Goal: Task Accomplishment & Management: Use online tool/utility

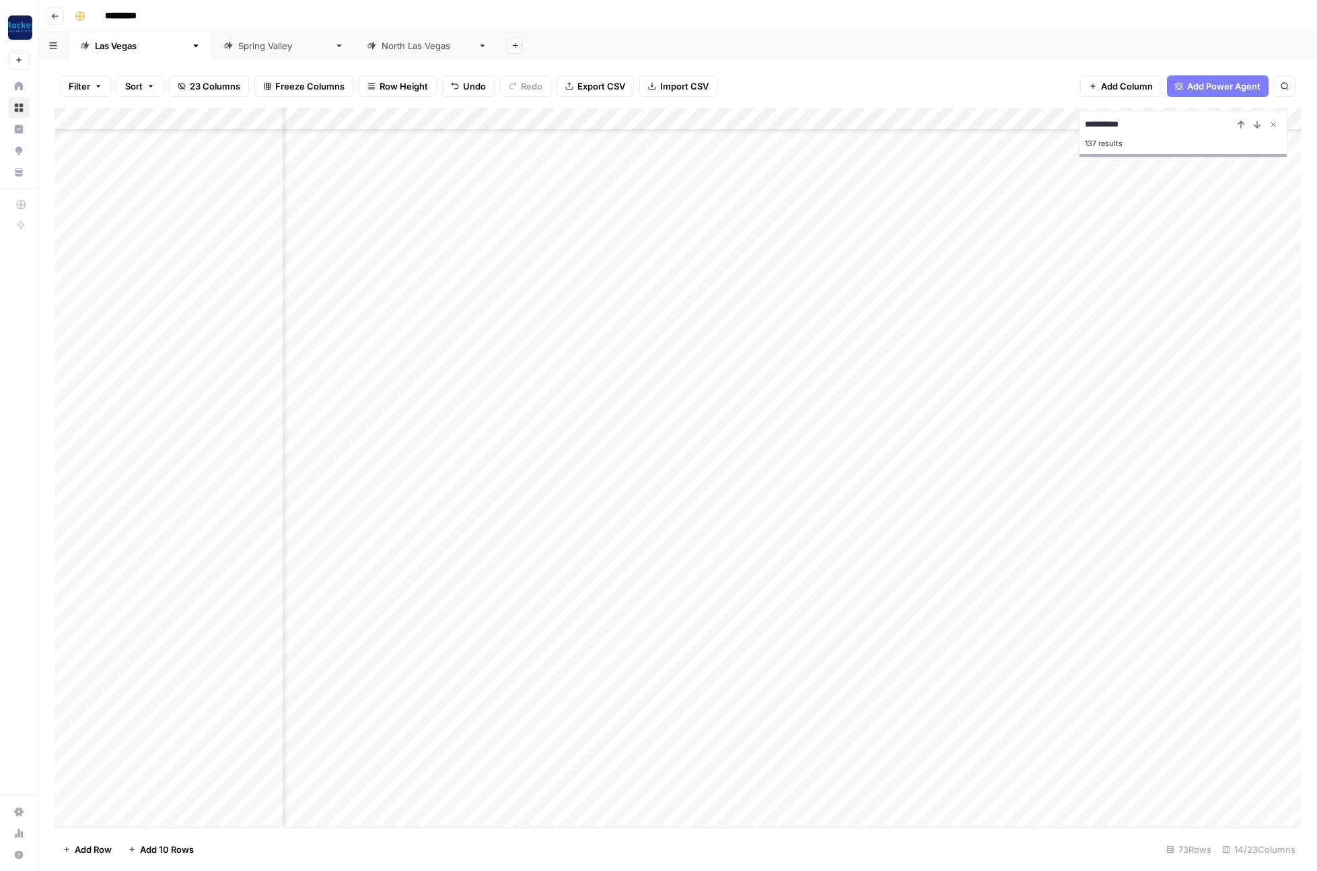
scroll to position [204, 436]
click at [746, 15] on div "*********" at bounding box center [686, 16] width 1234 height 22
click at [1011, 382] on div "Add Column" at bounding box center [678, 467] width 1246 height 719
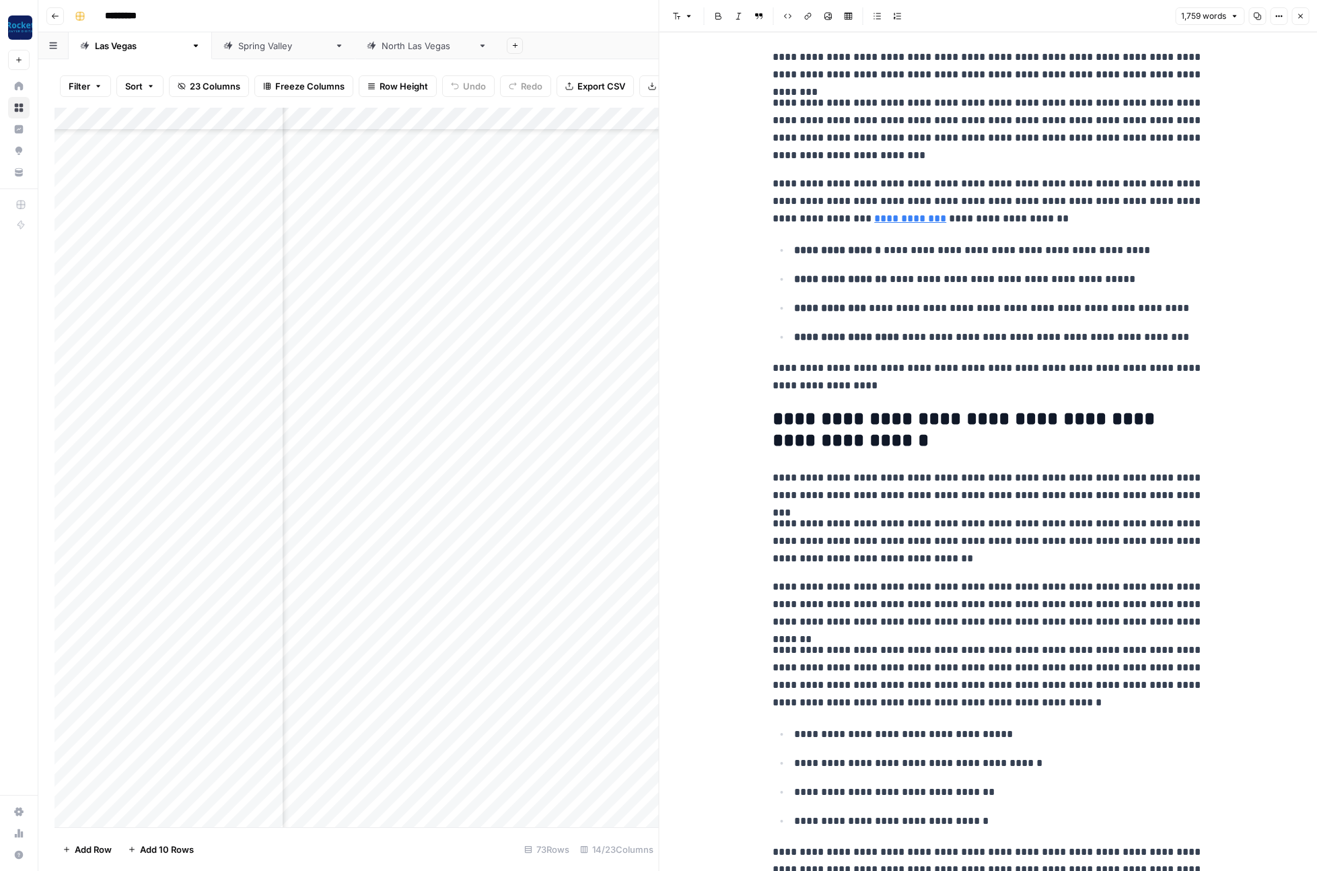
scroll to position [492, 0]
click at [1300, 19] on icon "button" at bounding box center [1300, 16] width 8 height 8
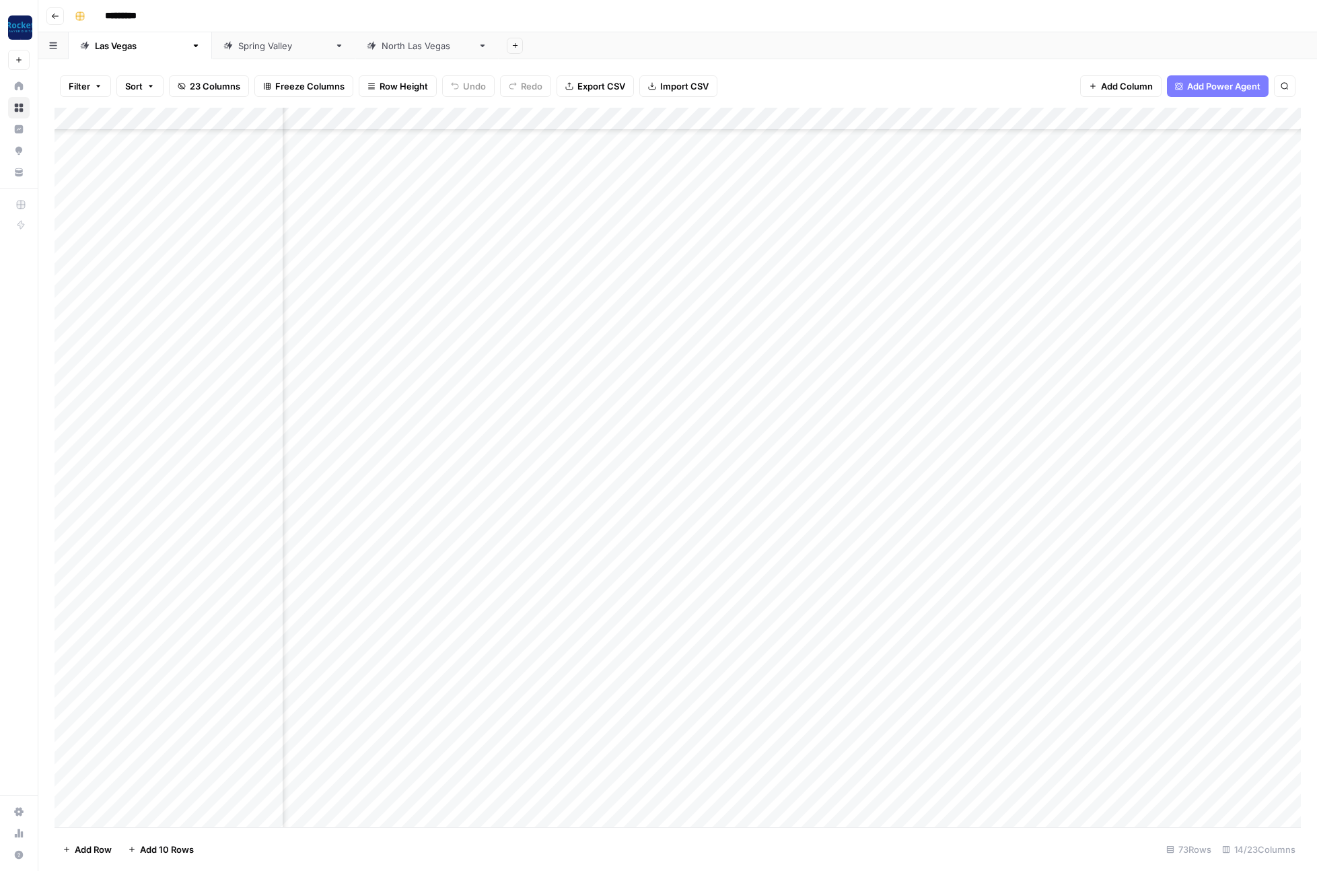
scroll to position [148, 369]
